Goal: Navigation & Orientation: Find specific page/section

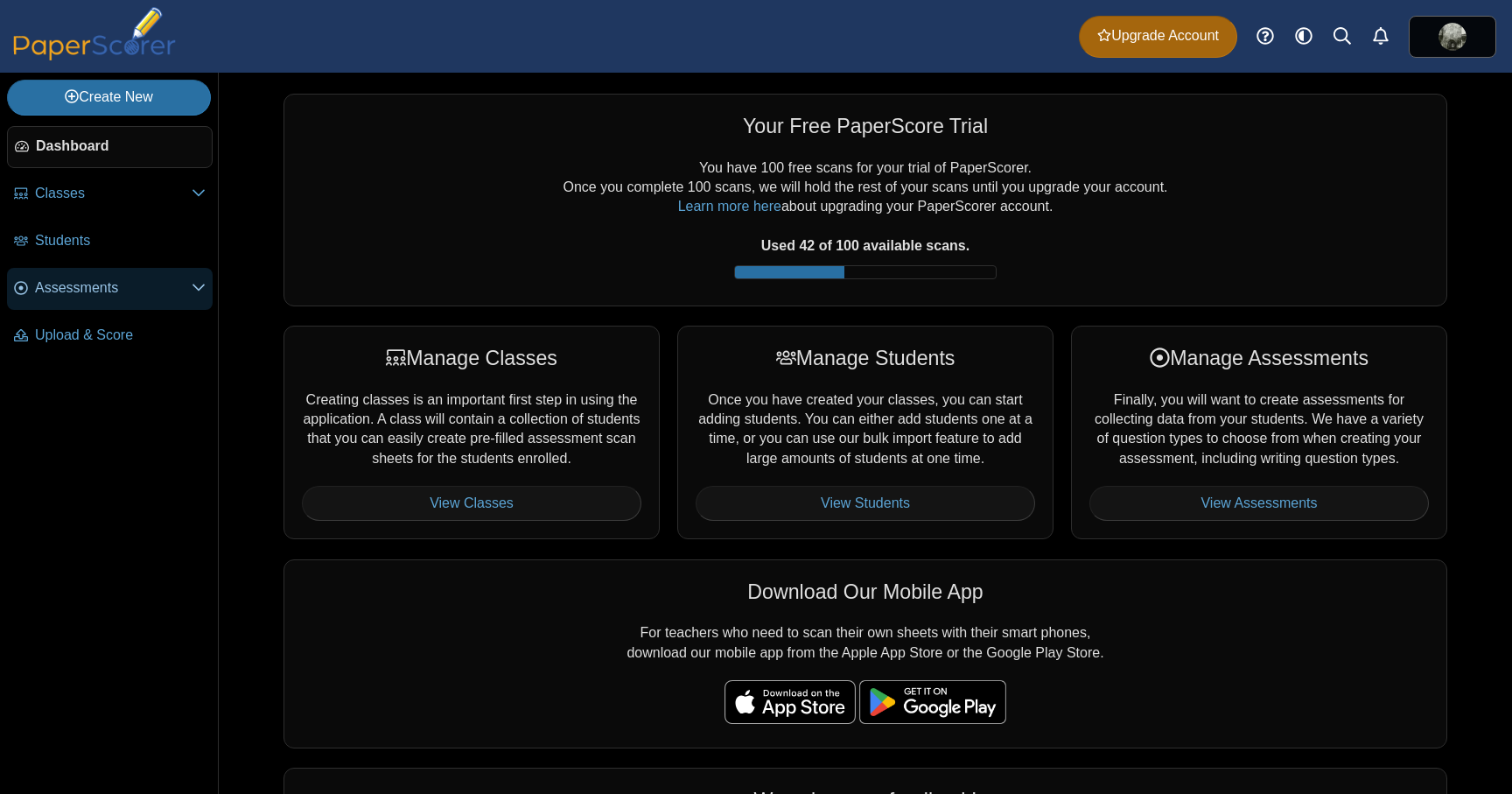
click at [113, 287] on span "Assessments" at bounding box center [114, 288] width 156 height 20
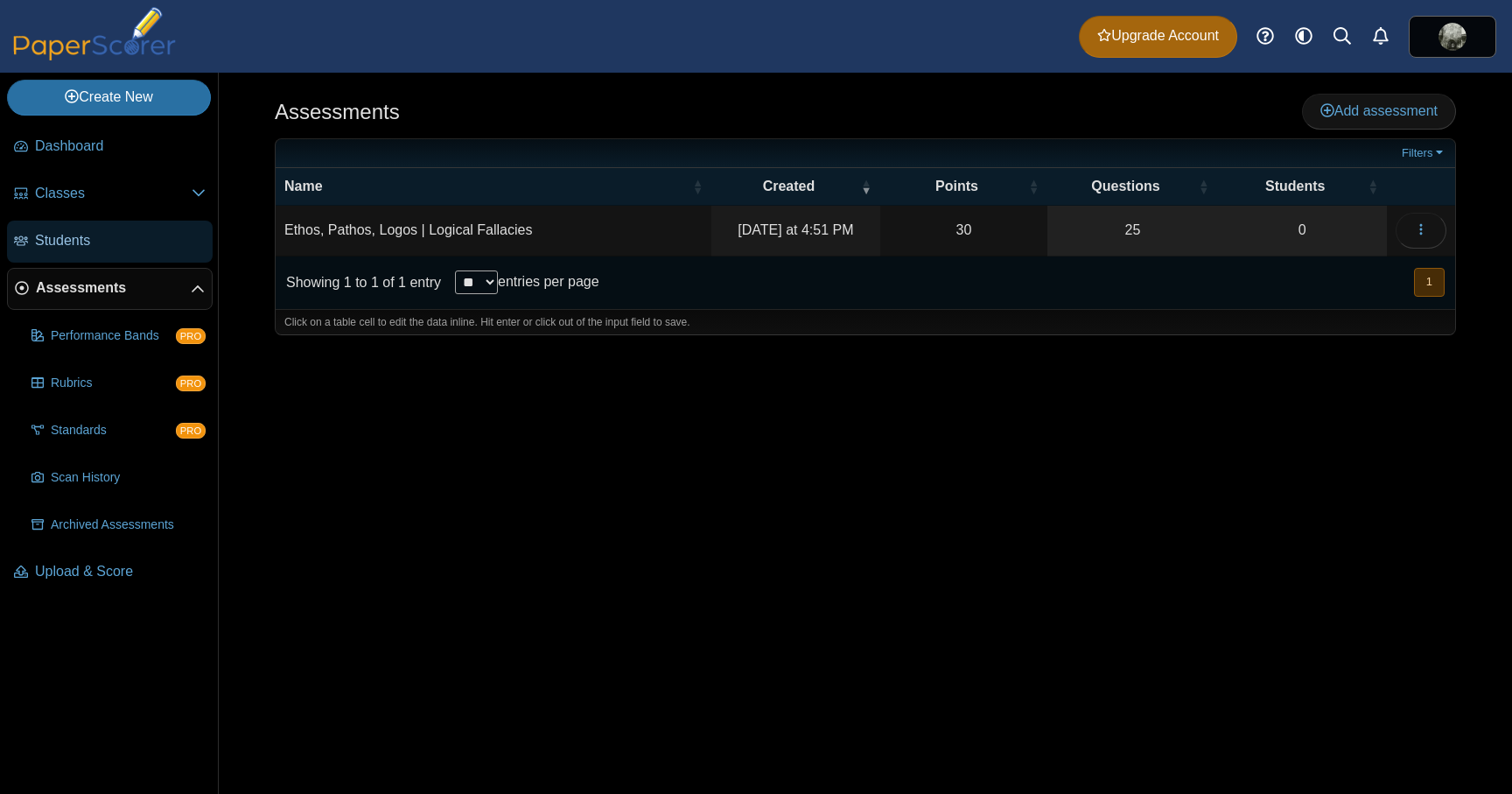
click at [113, 236] on span "Students" at bounding box center [120, 240] width 170 height 20
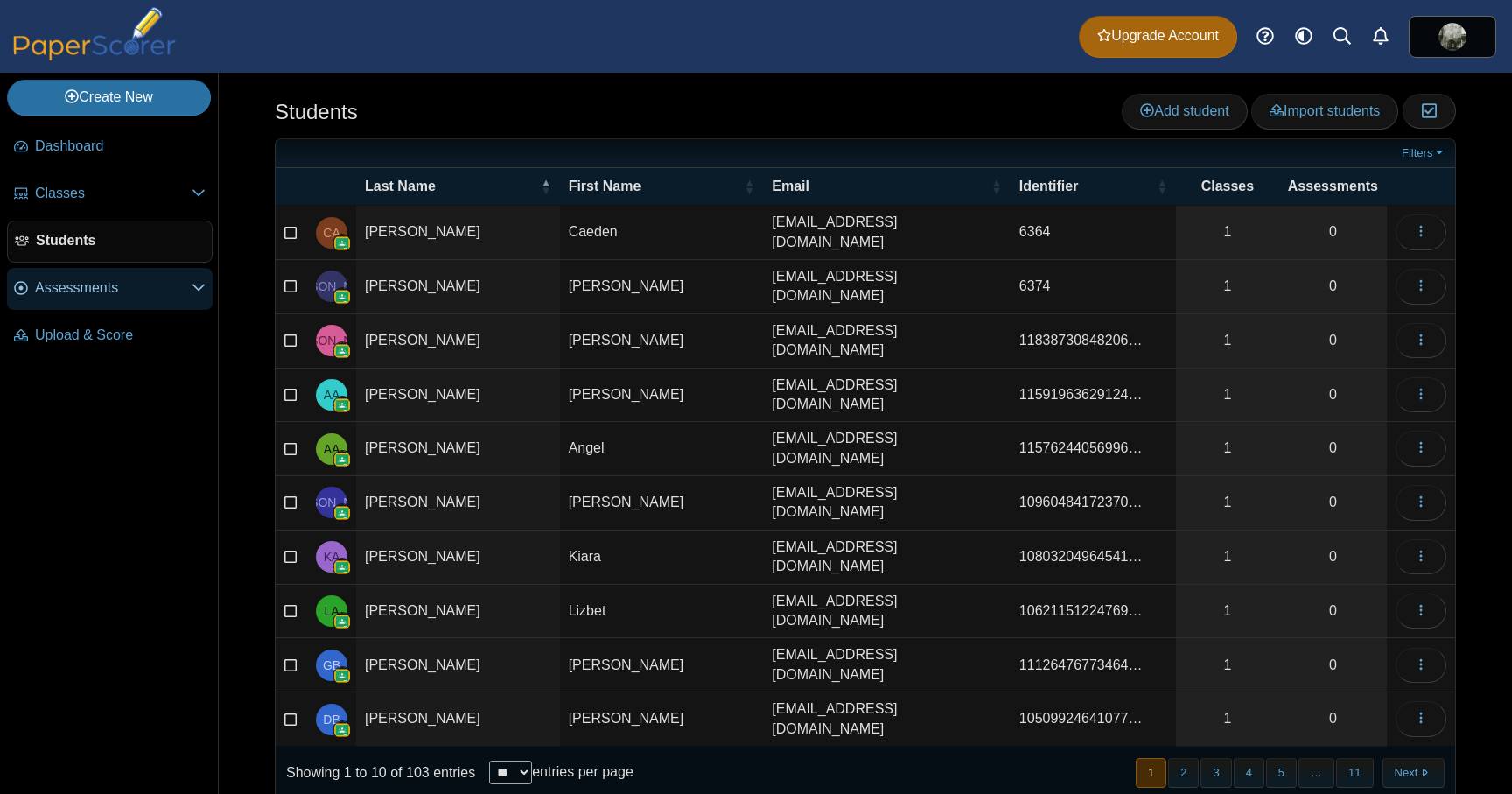
click at [210, 284] on link "Assessments" at bounding box center [110, 289] width 206 height 42
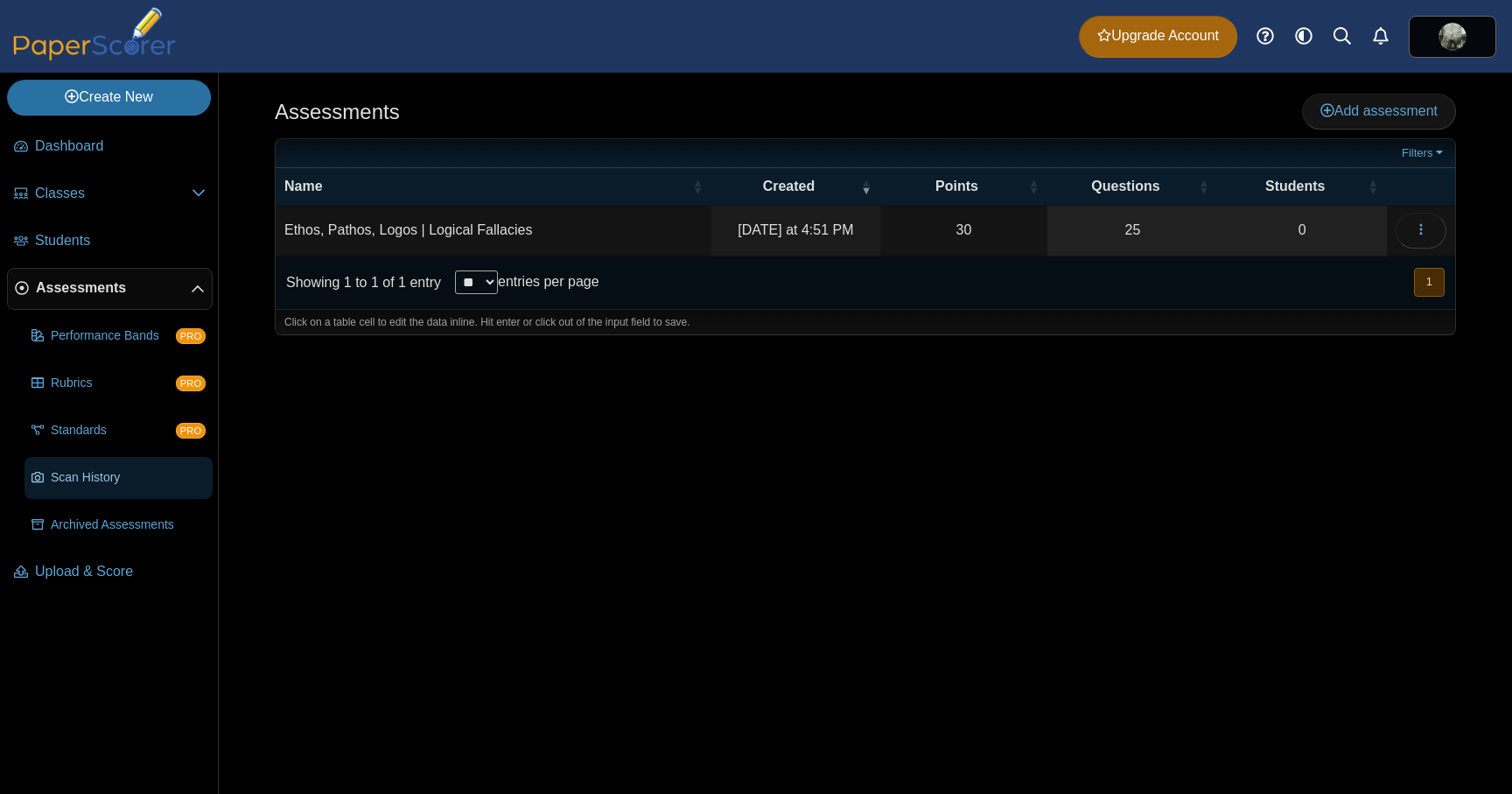
click at [103, 476] on span "Scan History" at bounding box center [128, 478] width 154 height 18
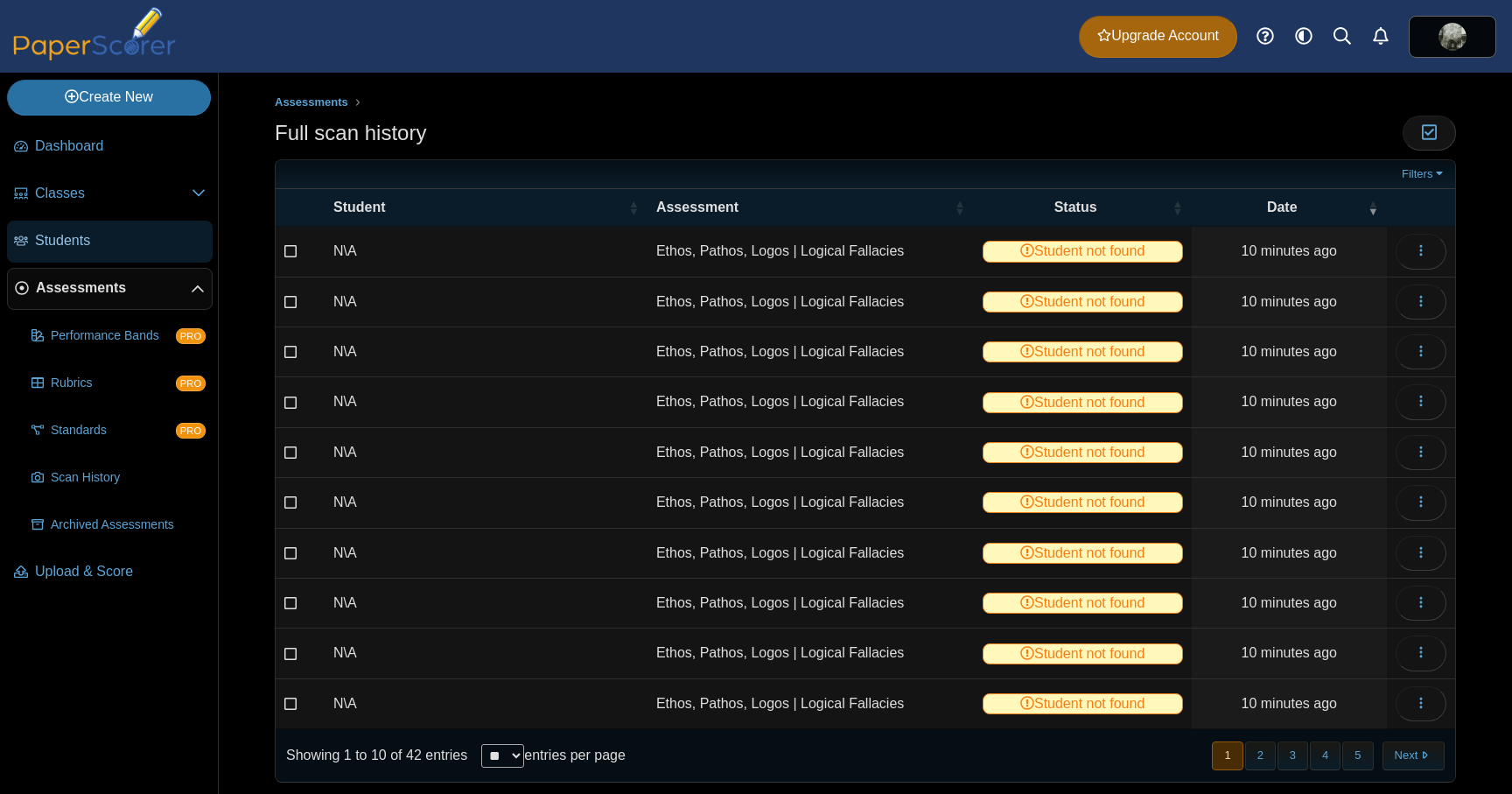
click at [99, 240] on span "Students" at bounding box center [120, 240] width 170 height 20
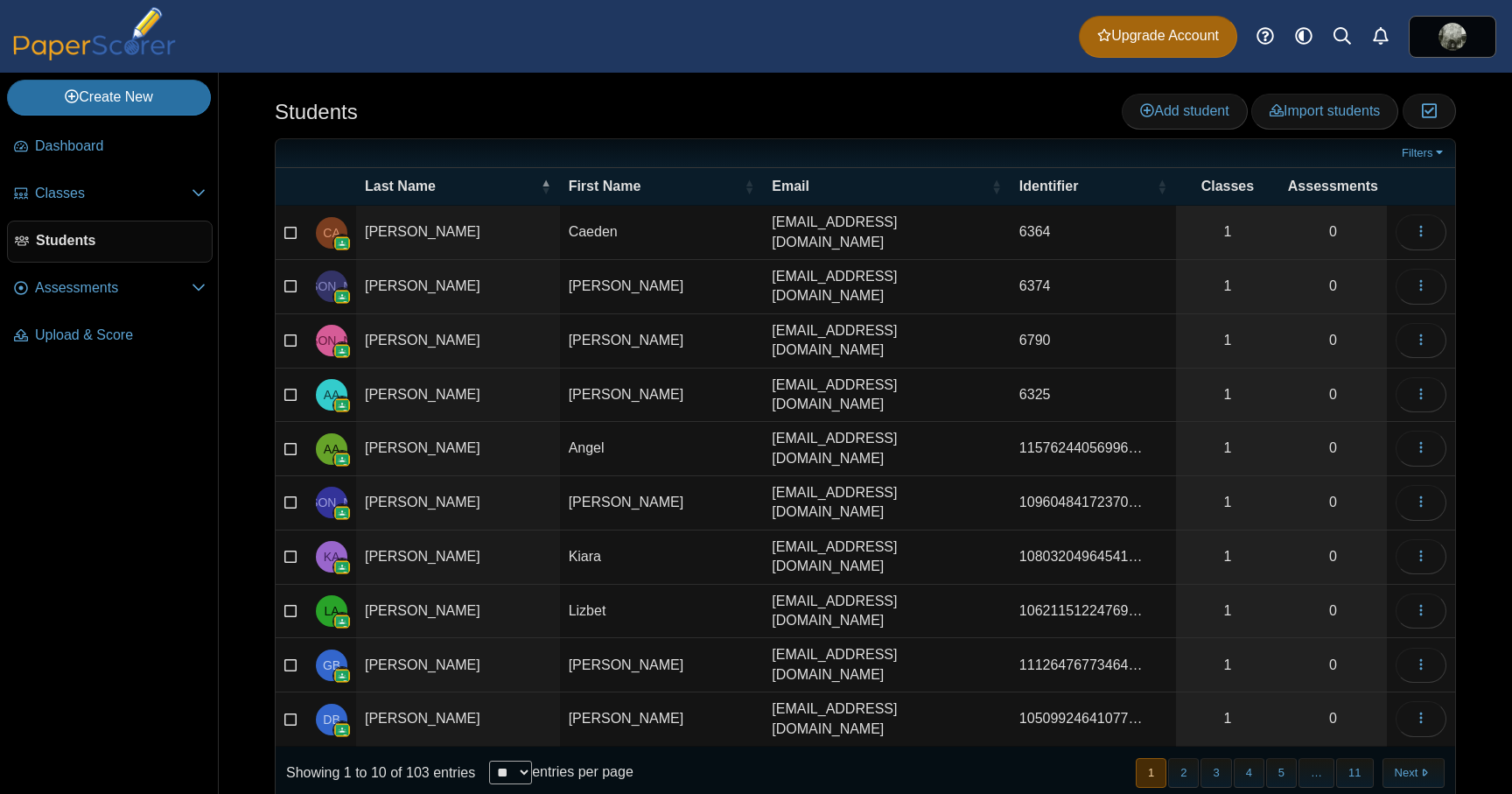
scroll to position [11, 0]
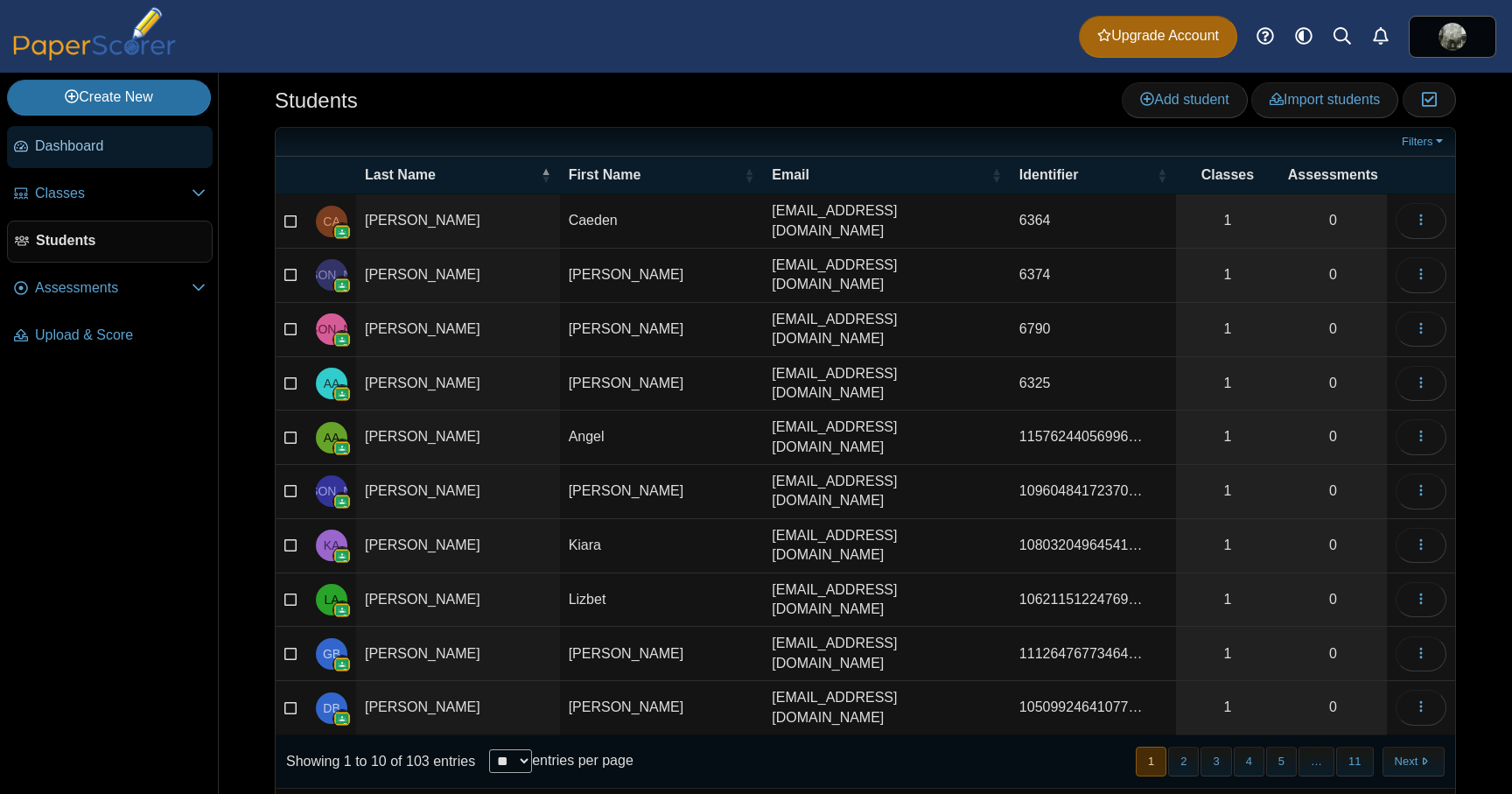
click at [122, 147] on span "Dashboard" at bounding box center [120, 146] width 170 height 20
